Goal: Browse casually

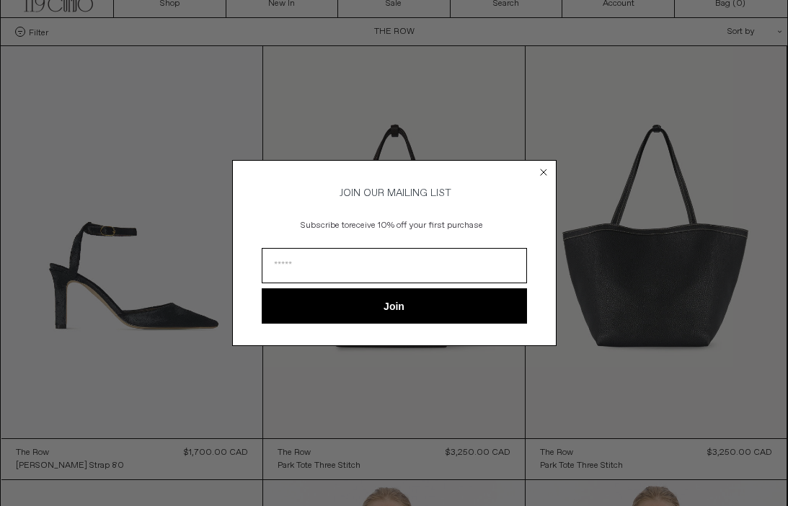
click at [544, 165] on circle "Close dialog" at bounding box center [544, 172] width 14 height 14
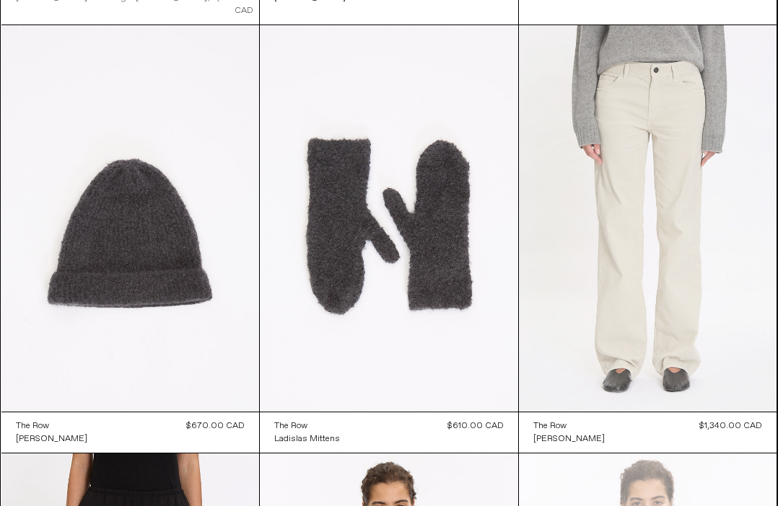
scroll to position [2647, 0]
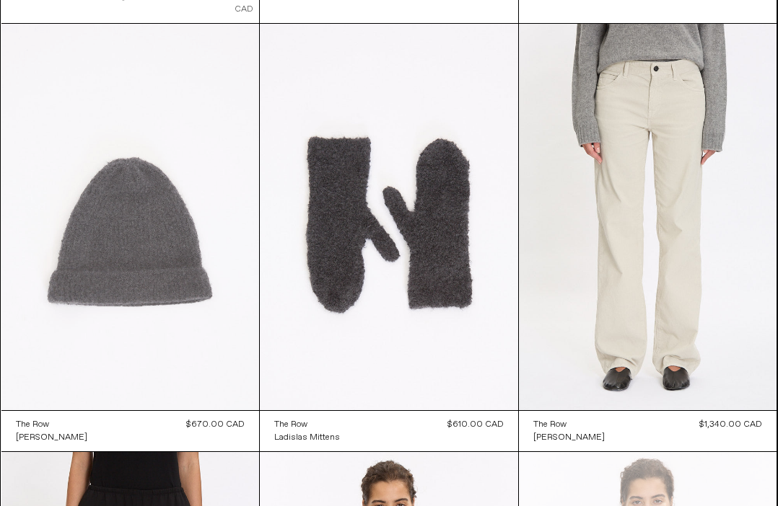
click at [195, 283] on at bounding box center [130, 217] width 258 height 387
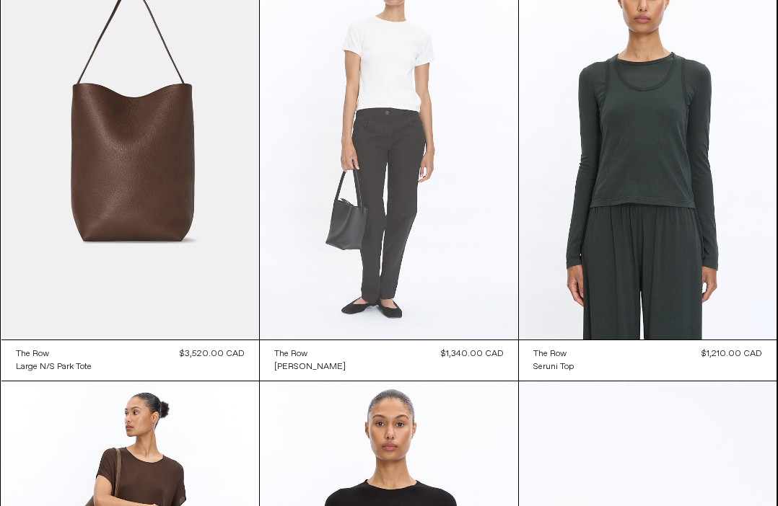
scroll to position [5294, 0]
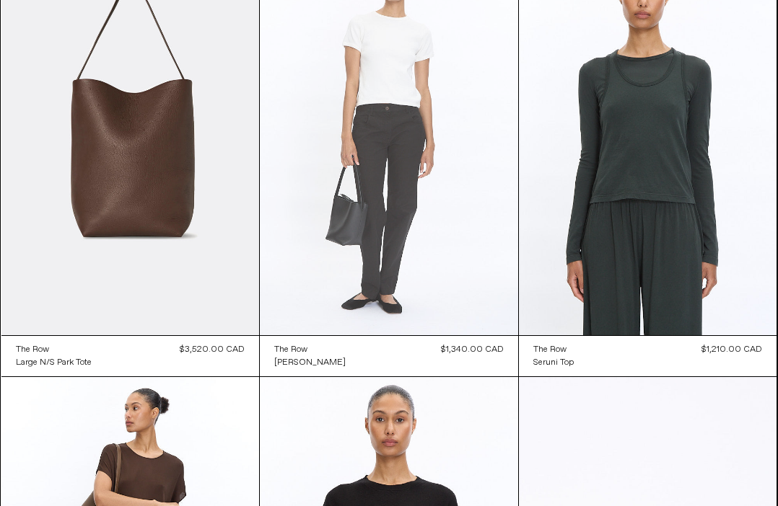
click at [395, 200] on at bounding box center [389, 142] width 258 height 387
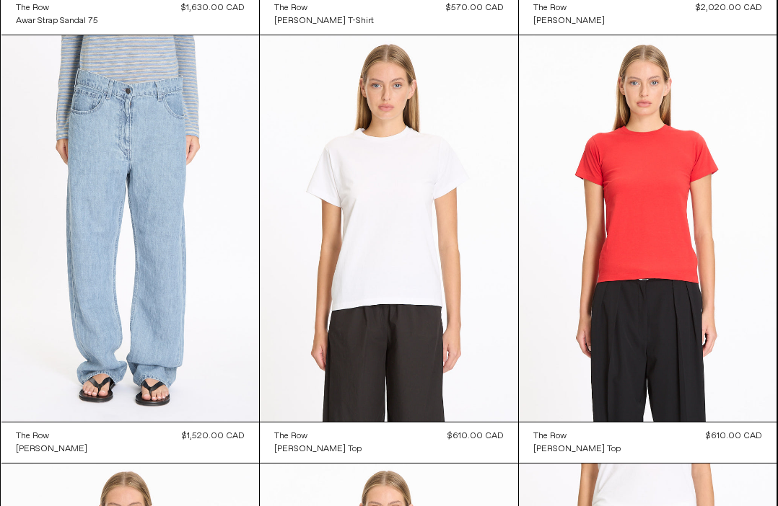
scroll to position [8639, 0]
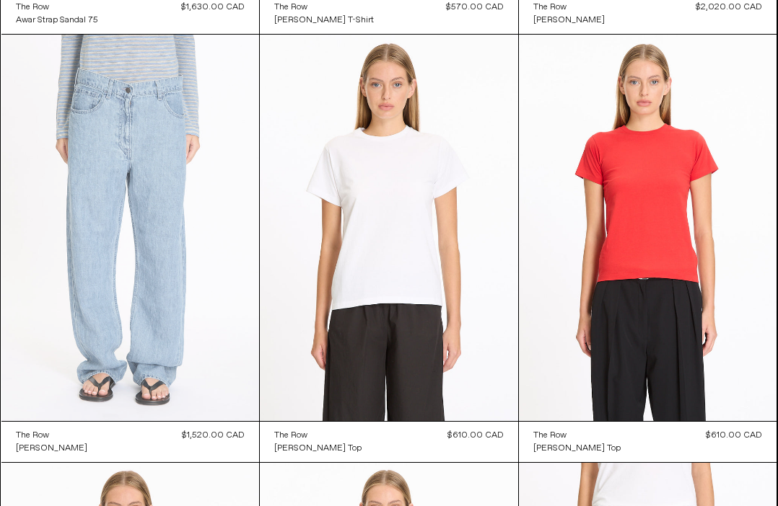
click at [185, 278] on at bounding box center [130, 228] width 258 height 387
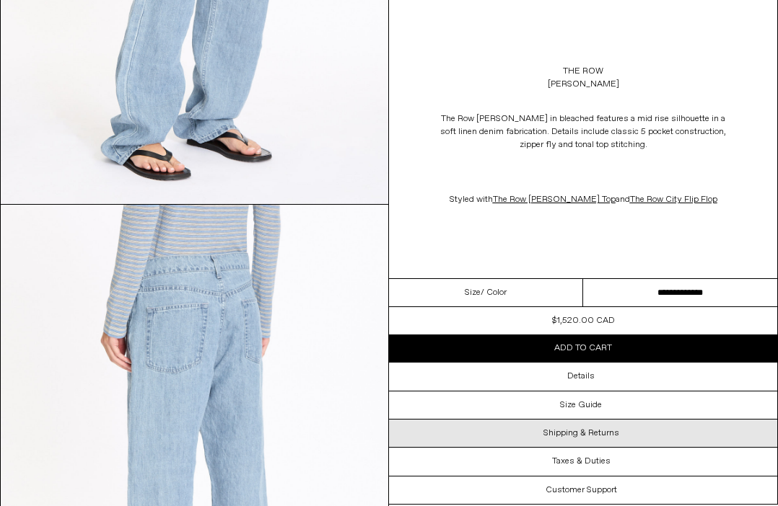
scroll to position [1340, 0]
